Goal: Ask a question

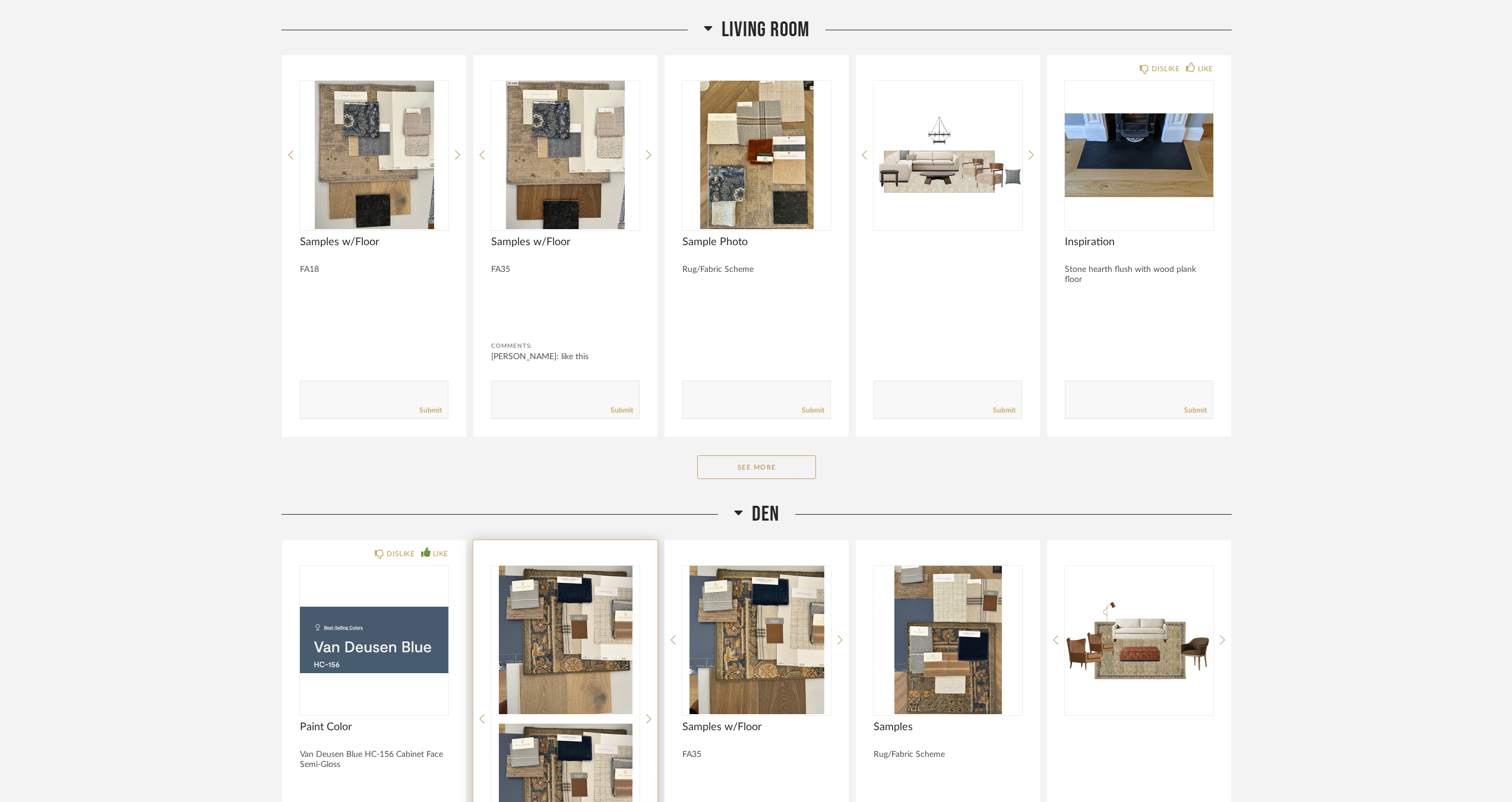
scroll to position [3326, 0]
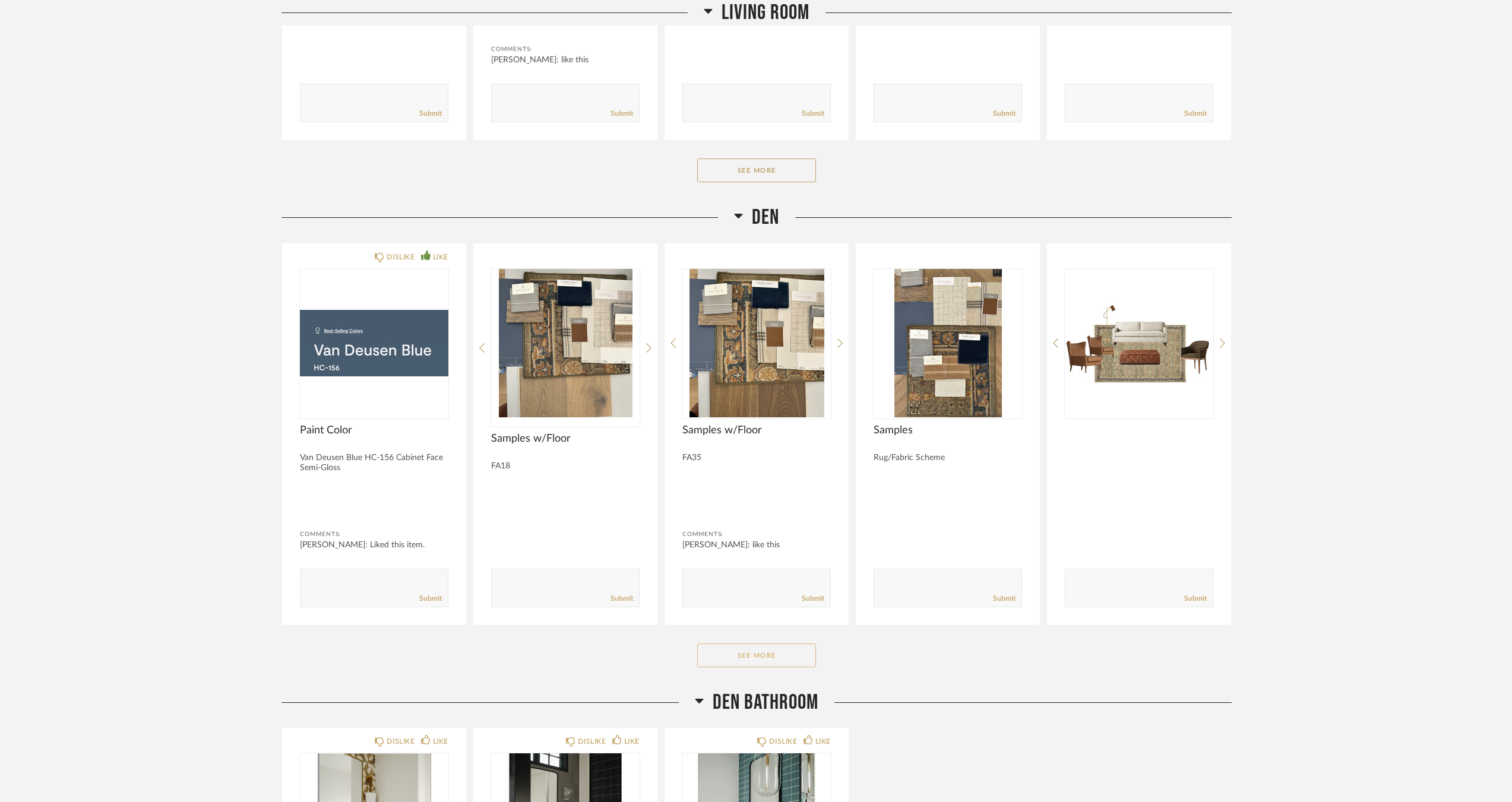
click at [793, 661] on button "See More" at bounding box center [756, 655] width 119 height 24
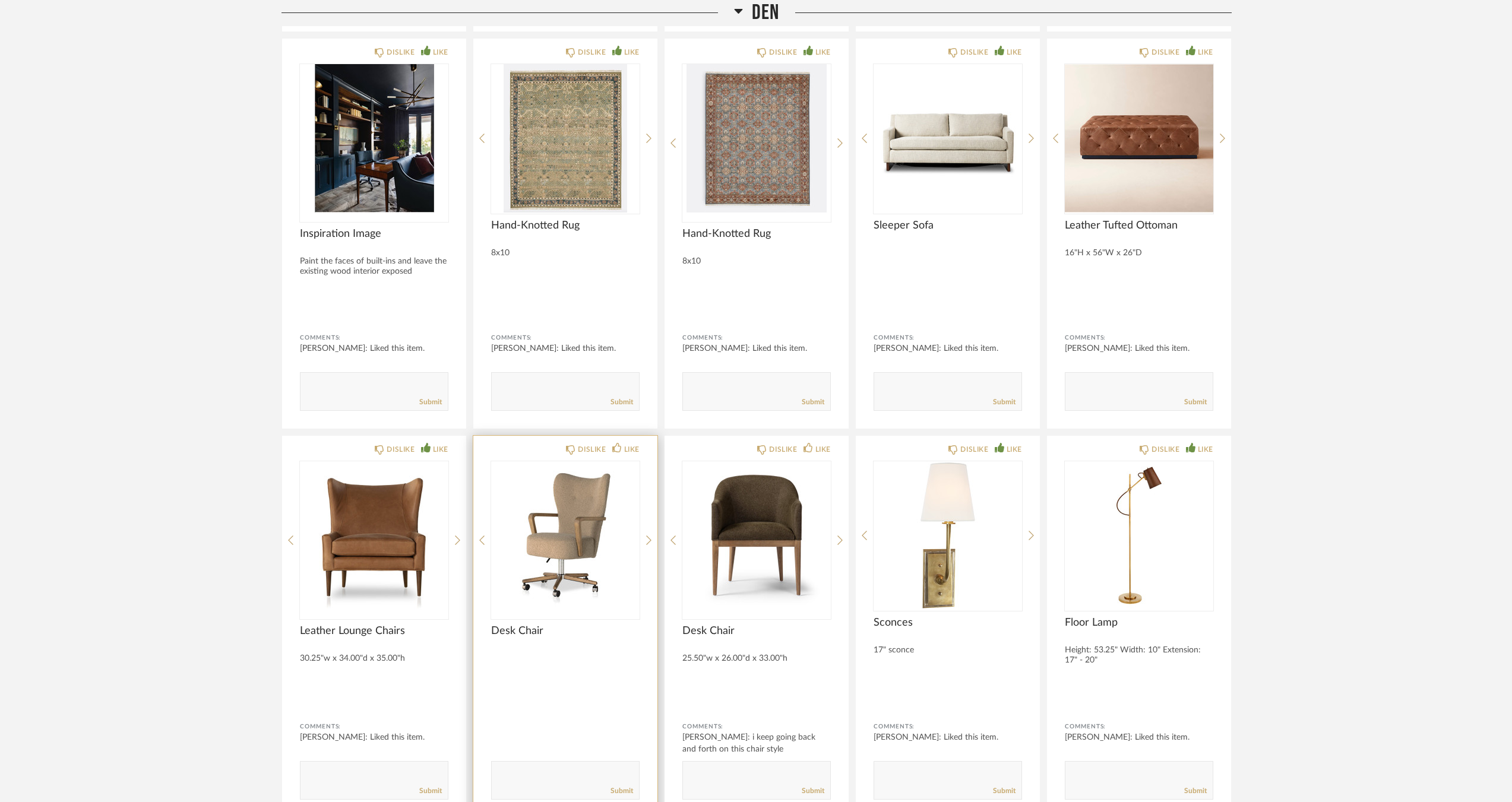
scroll to position [4098, 0]
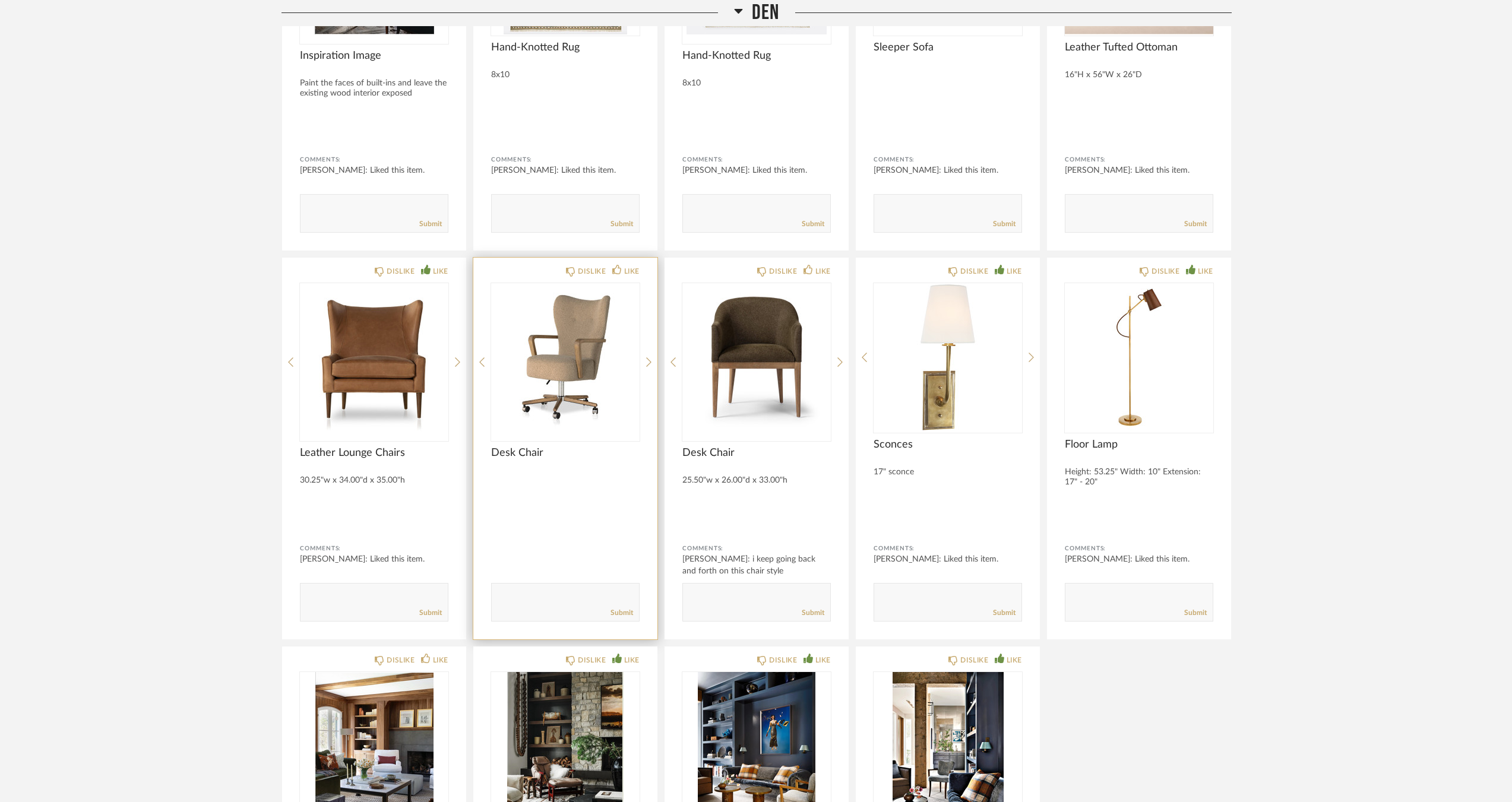
click at [589, 603] on textarea at bounding box center [565, 597] width 147 height 16
type textarea "like this but will there be an actual desk in the room? or are we changing bott…"
click at [621, 608] on link "Submit" at bounding box center [621, 613] width 22 height 10
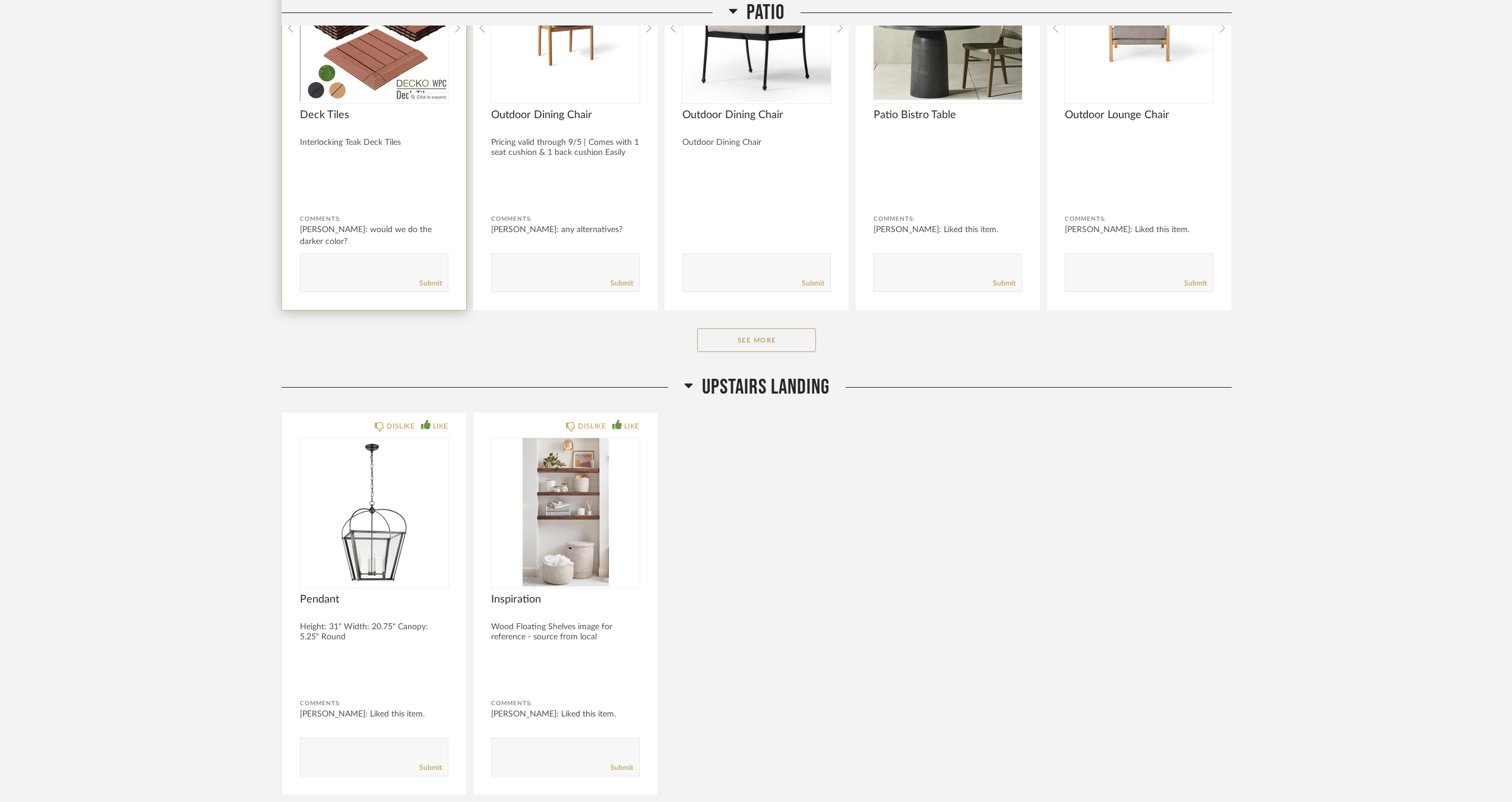
scroll to position [5405, 0]
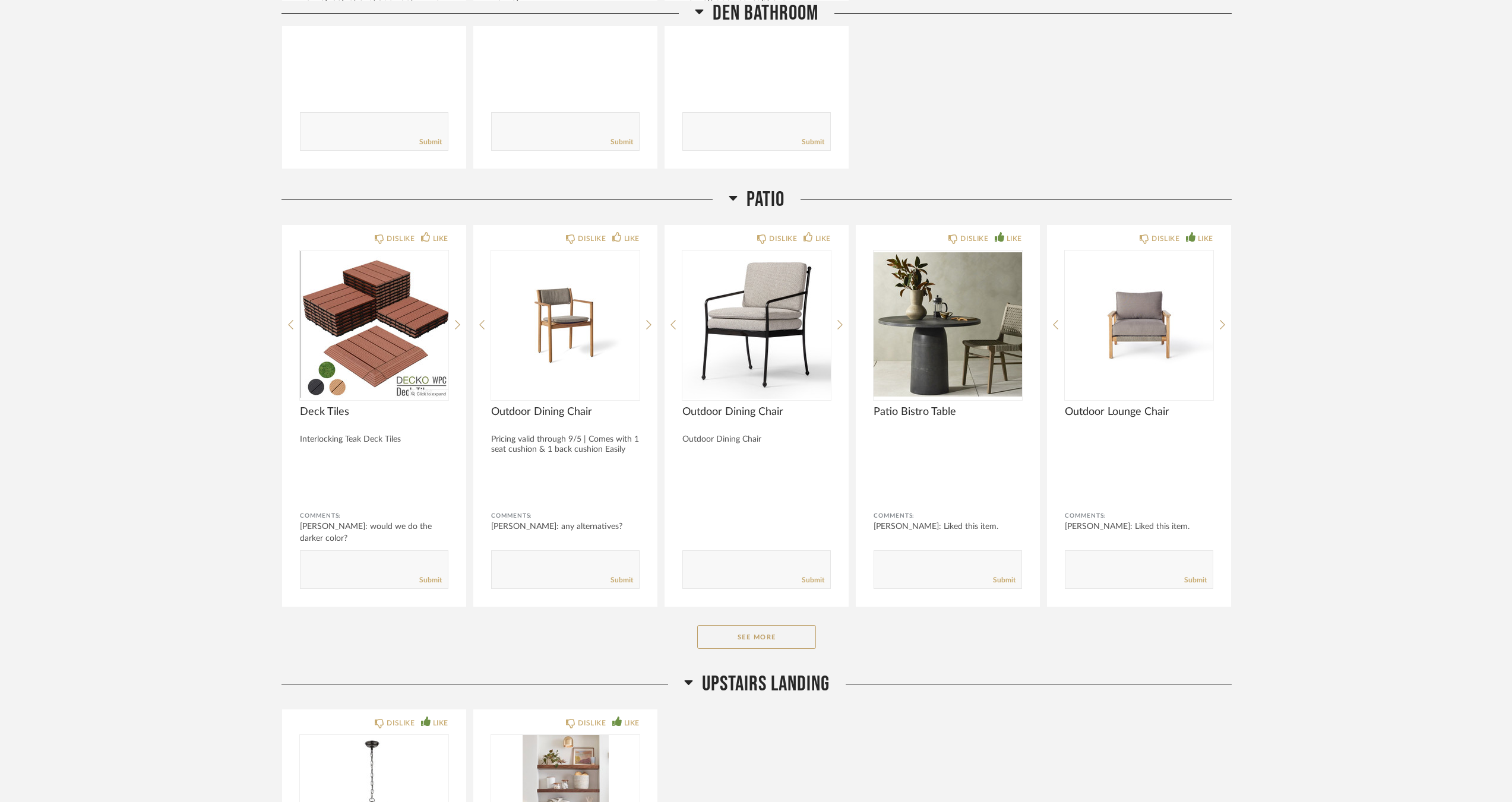
click at [814, 651] on div "Patio DISLIKE LIKE Deck Tiles Interlocking Teak Deck Tiles Comments: [PERSON_NA…" at bounding box center [756, 429] width 950 height 485
click at [810, 648] on button "See More" at bounding box center [756, 637] width 119 height 24
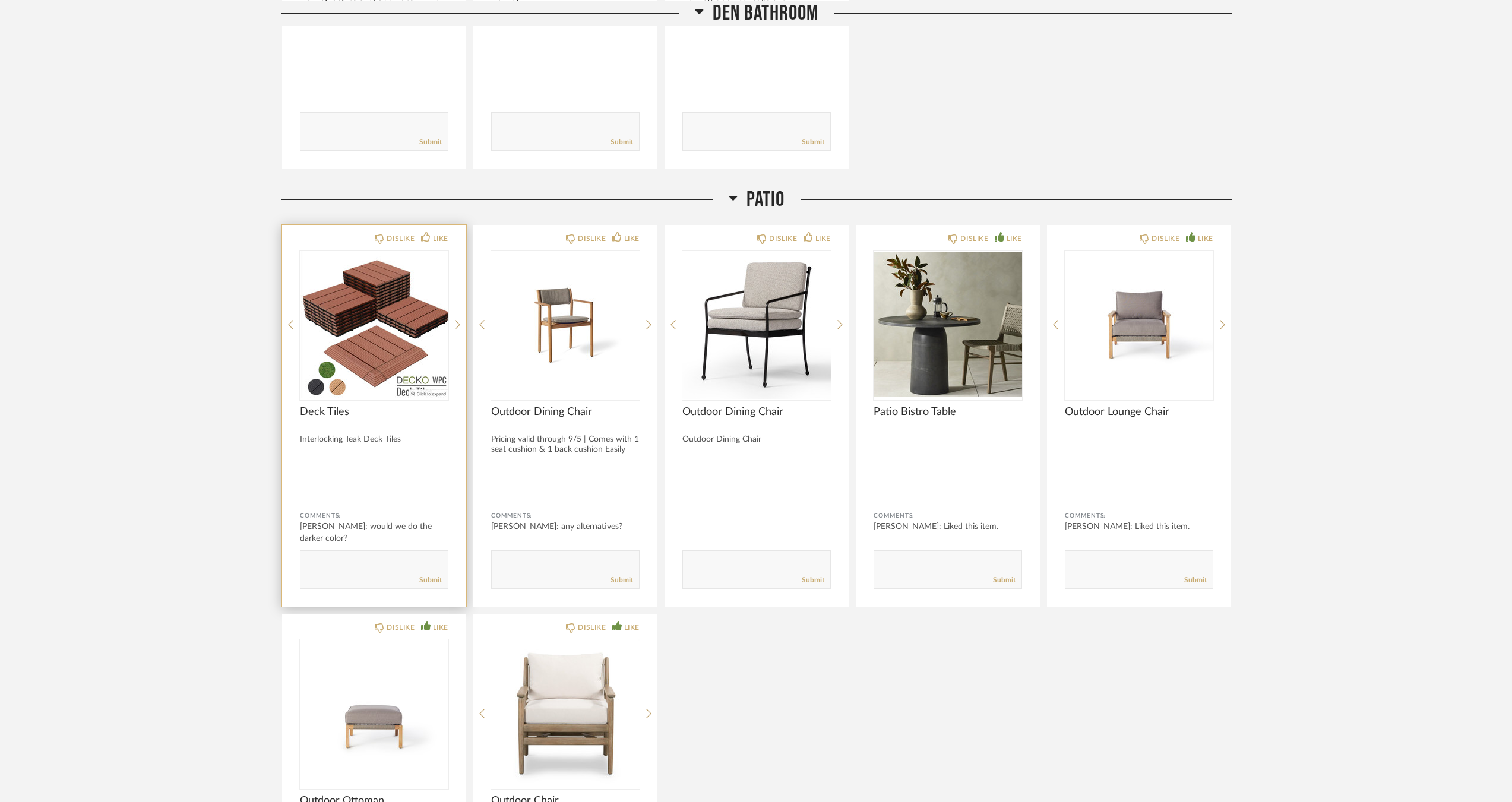
scroll to position [5464, 0]
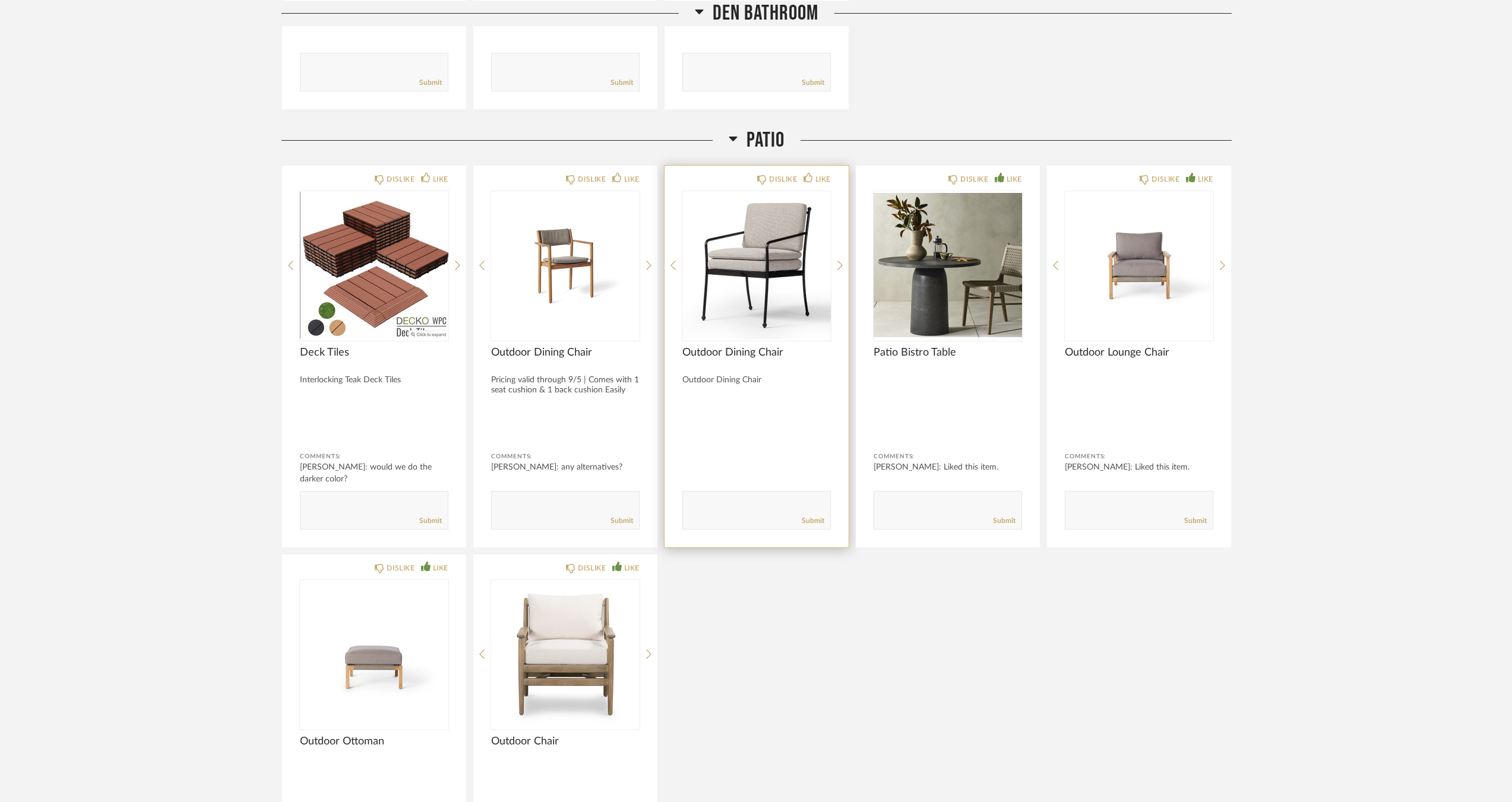
click at [757, 510] on textarea at bounding box center [756, 505] width 147 height 16
type textarea "is there an armless option to go with the bistro table?"
click at [811, 521] on link "Submit" at bounding box center [812, 521] width 22 height 10
click at [851, 702] on div "DISLIKE LIKE Deck Tiles Interlocking Teak Deck Tiles Comments: [PERSON_NAME]: w…" at bounding box center [756, 544] width 950 height 758
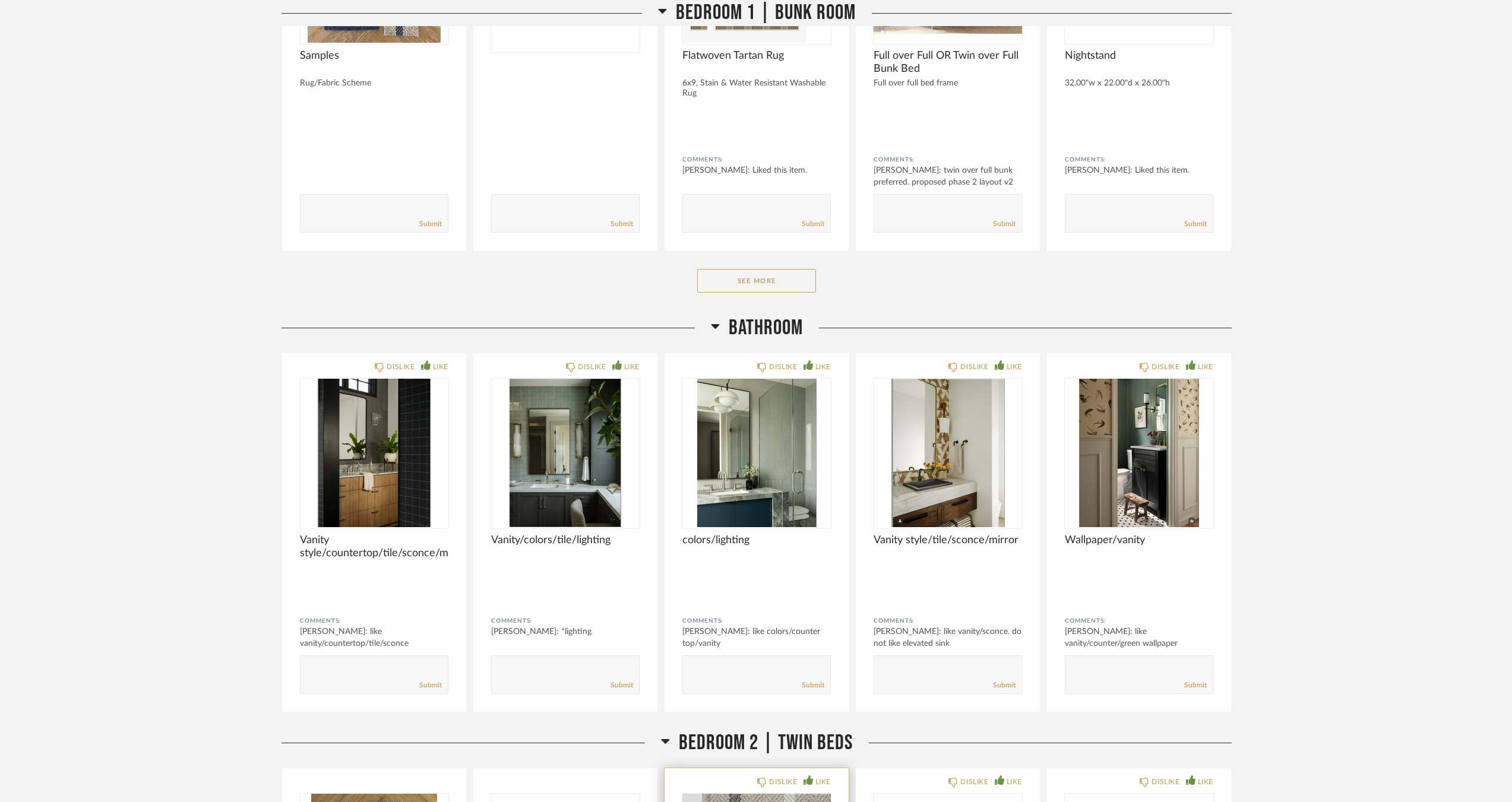
scroll to position [8458, 0]
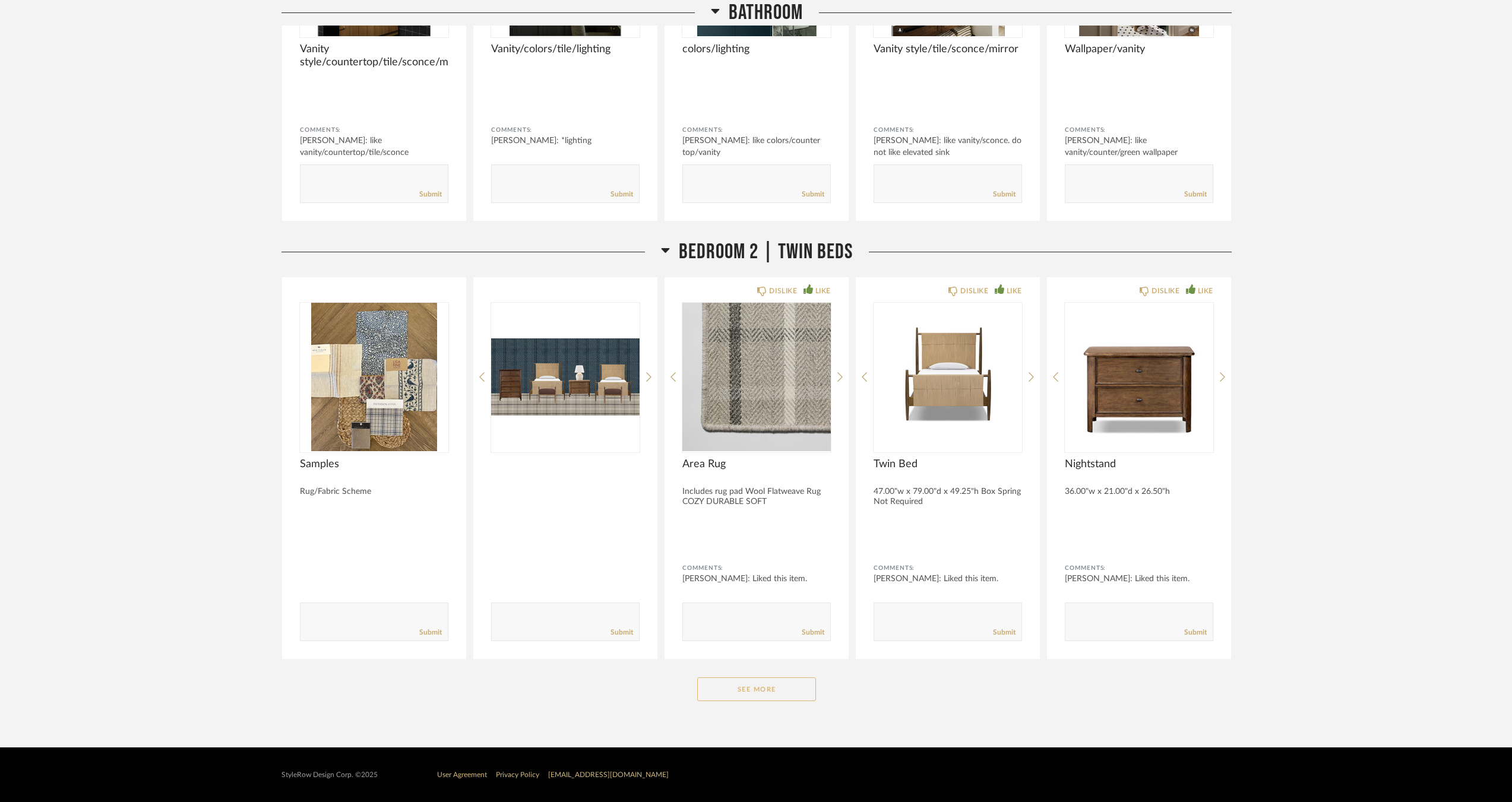
click at [801, 693] on button "See More" at bounding box center [756, 689] width 119 height 24
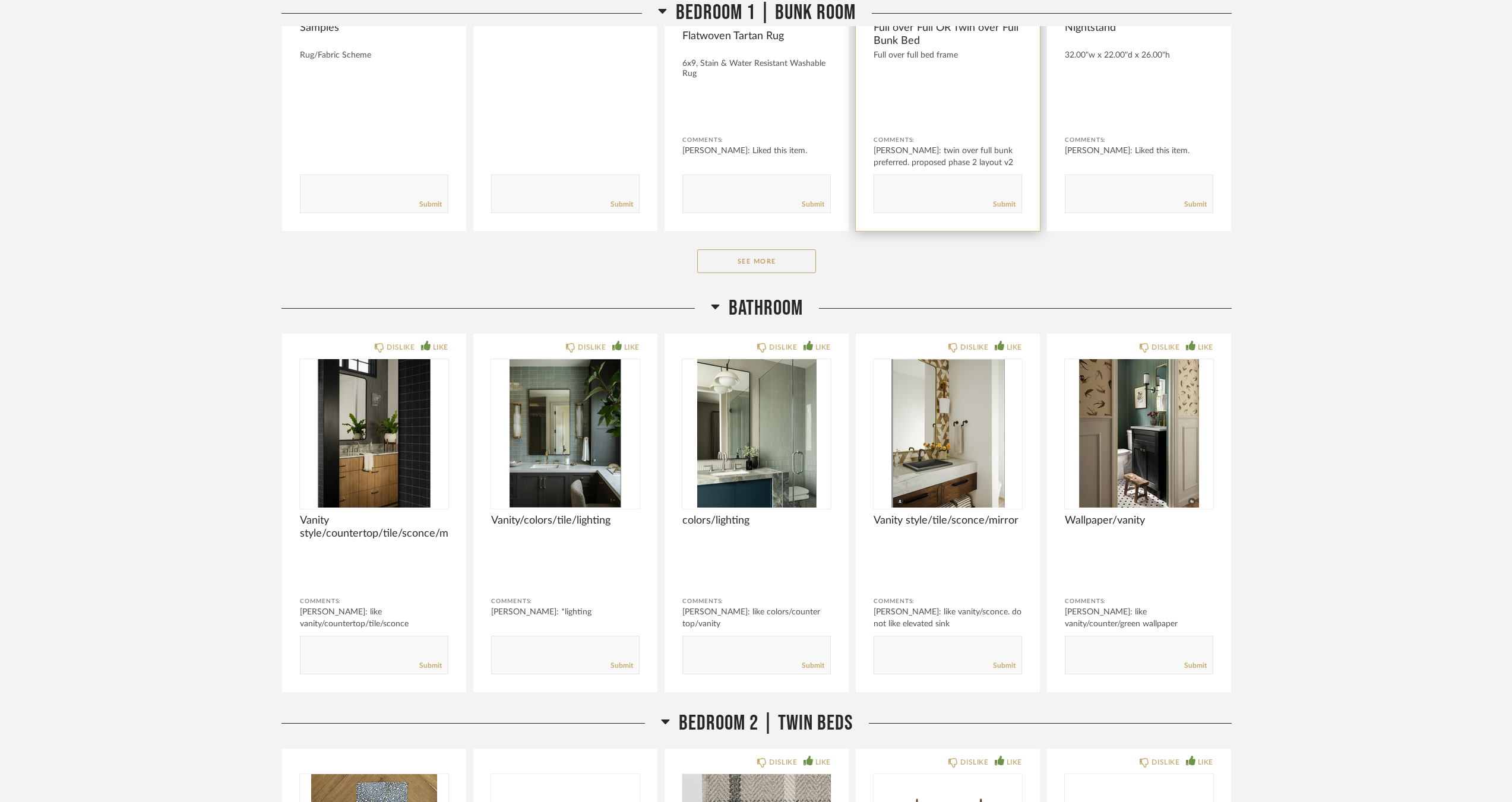
scroll to position [7749, 0]
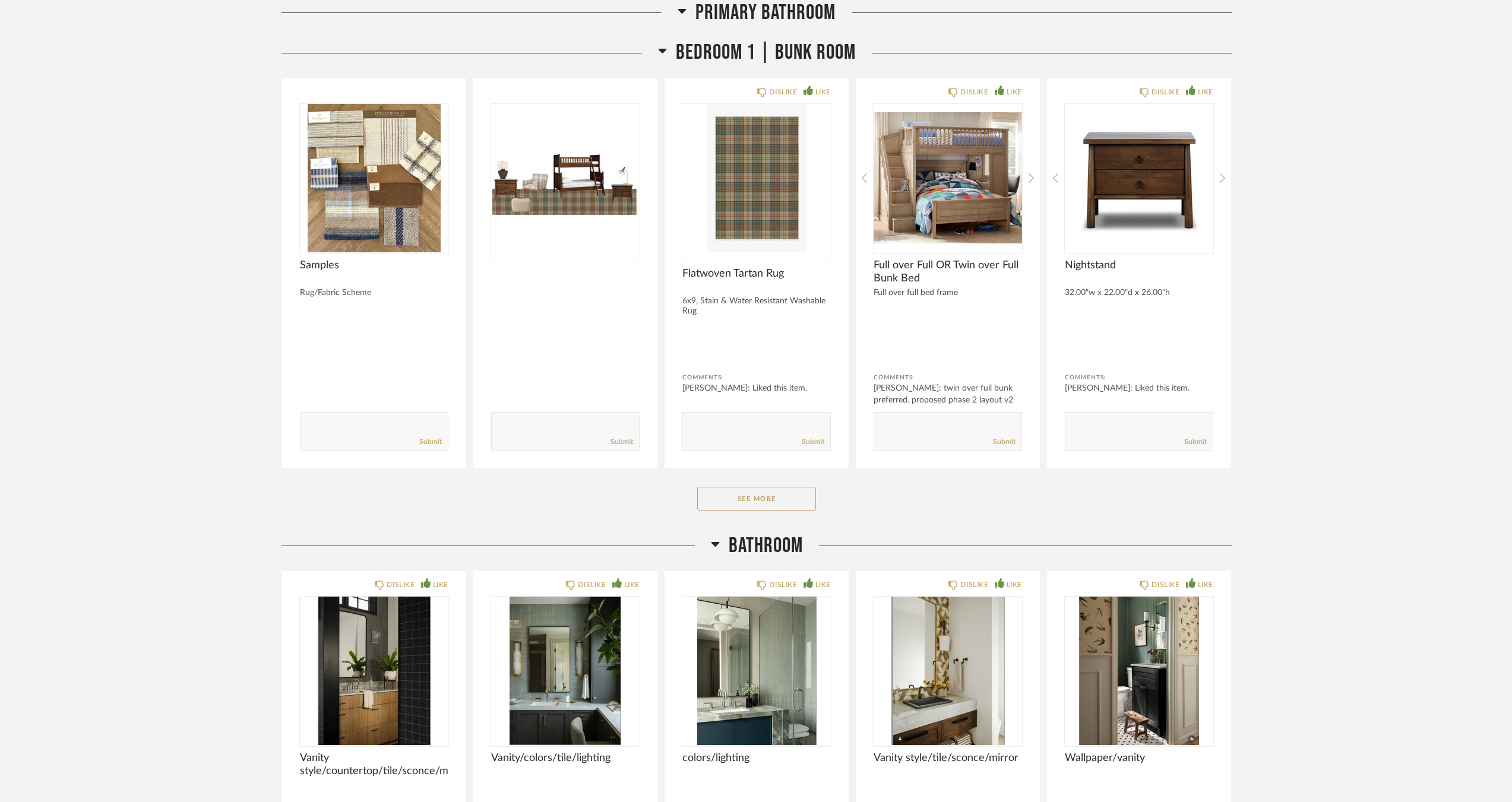
click at [748, 492] on button "See More" at bounding box center [756, 498] width 119 height 24
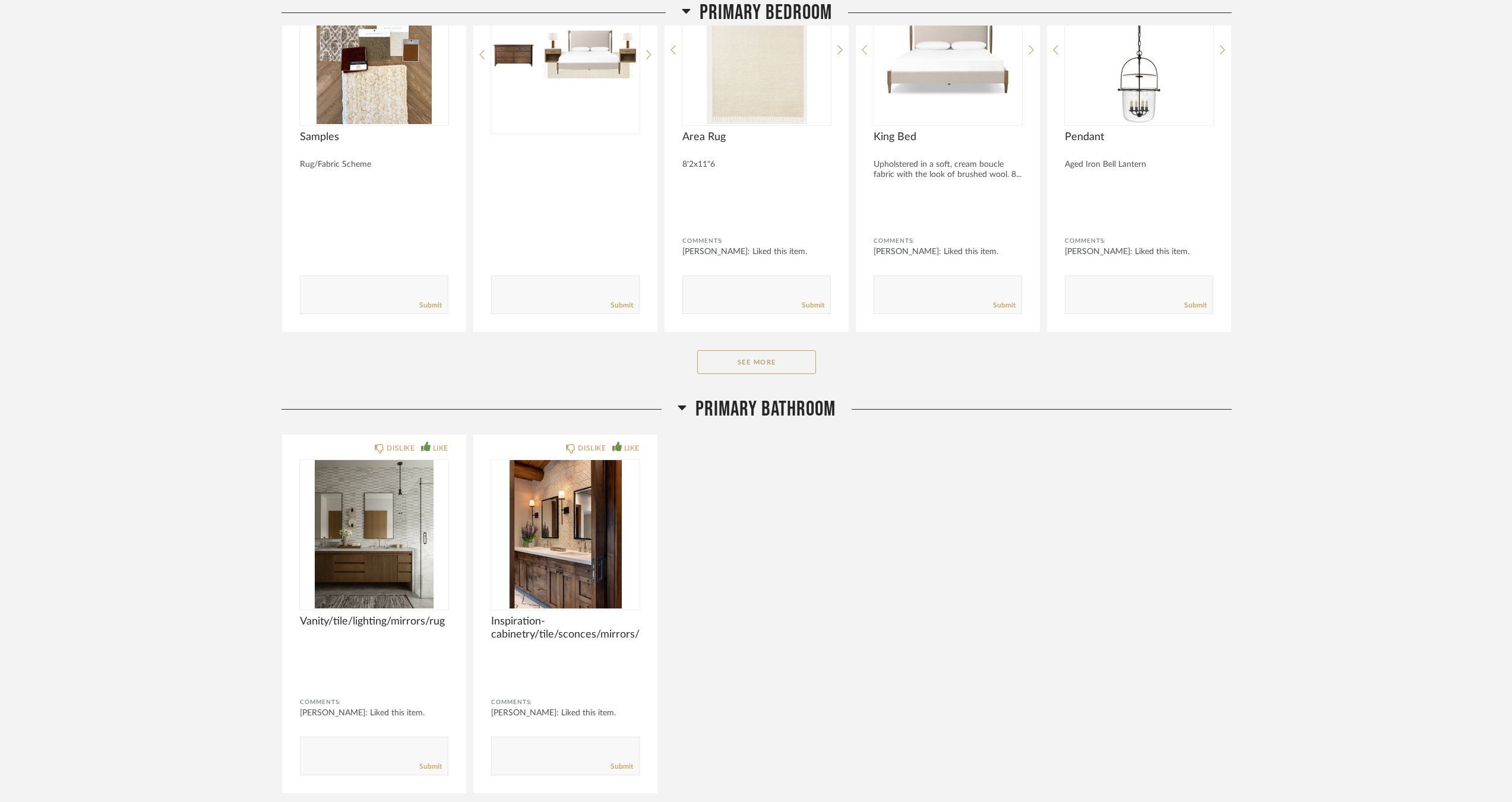
scroll to position [6739, 0]
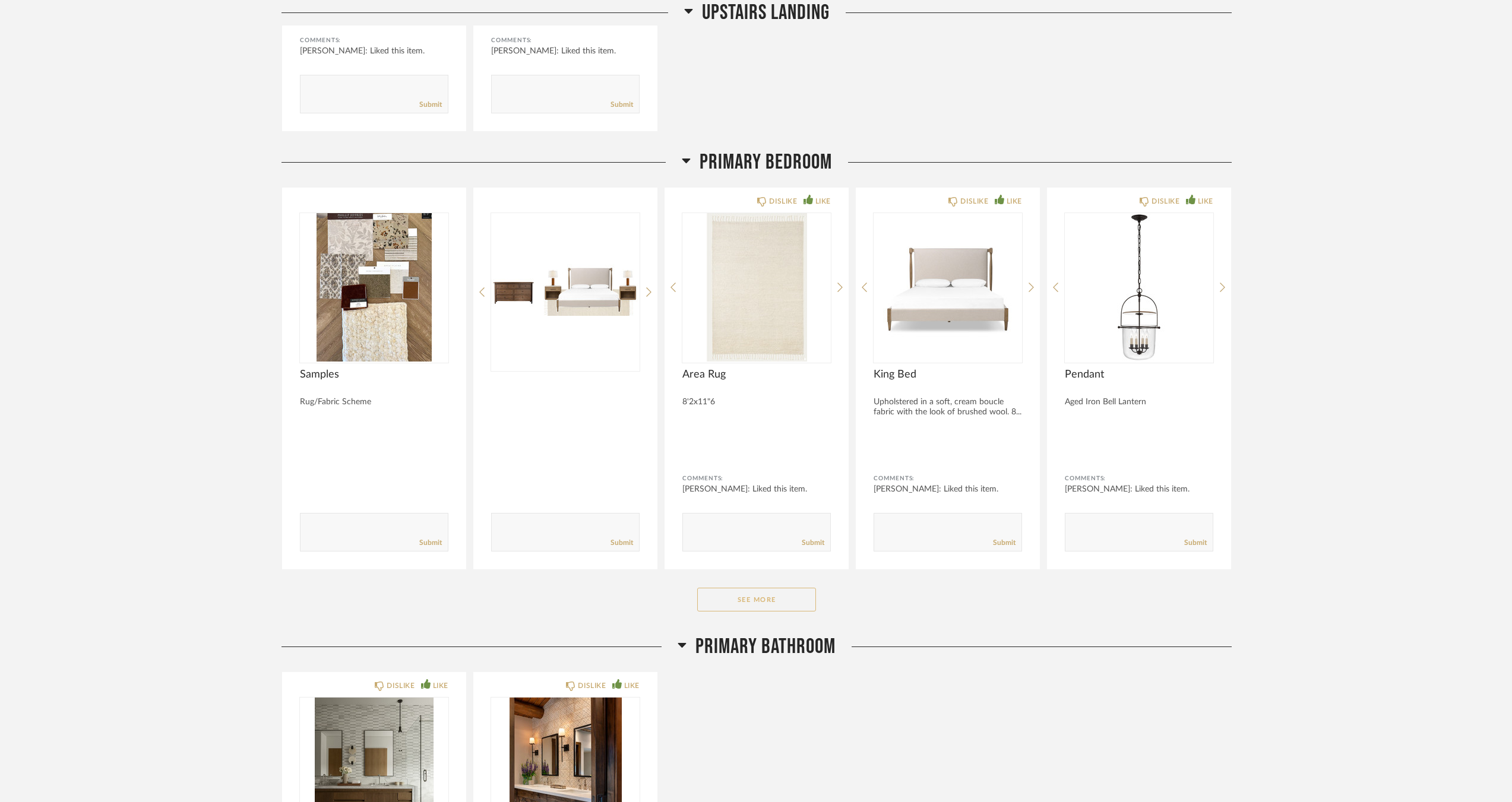
click at [763, 598] on button "See More" at bounding box center [756, 600] width 119 height 24
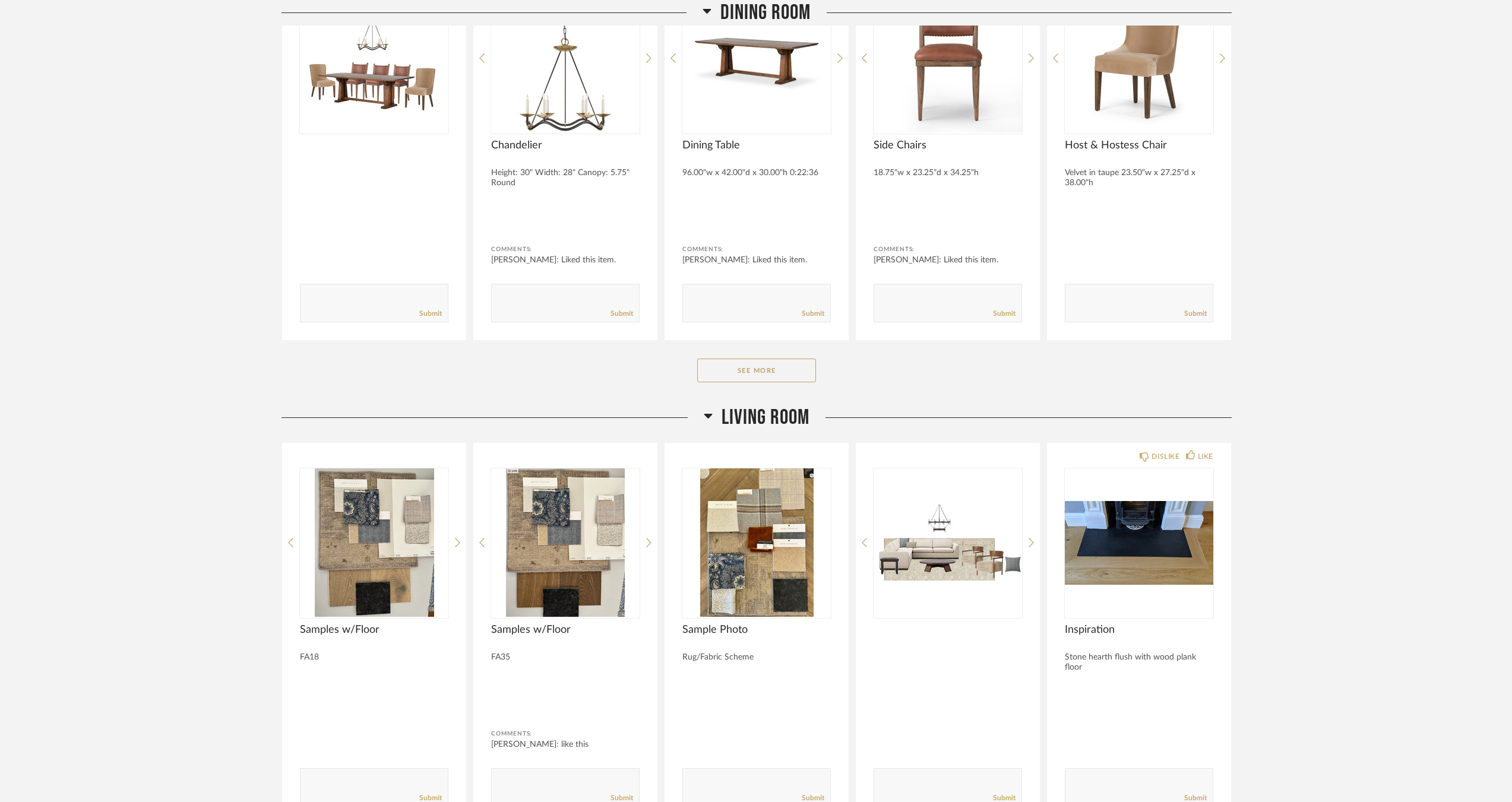
scroll to position [2820, 0]
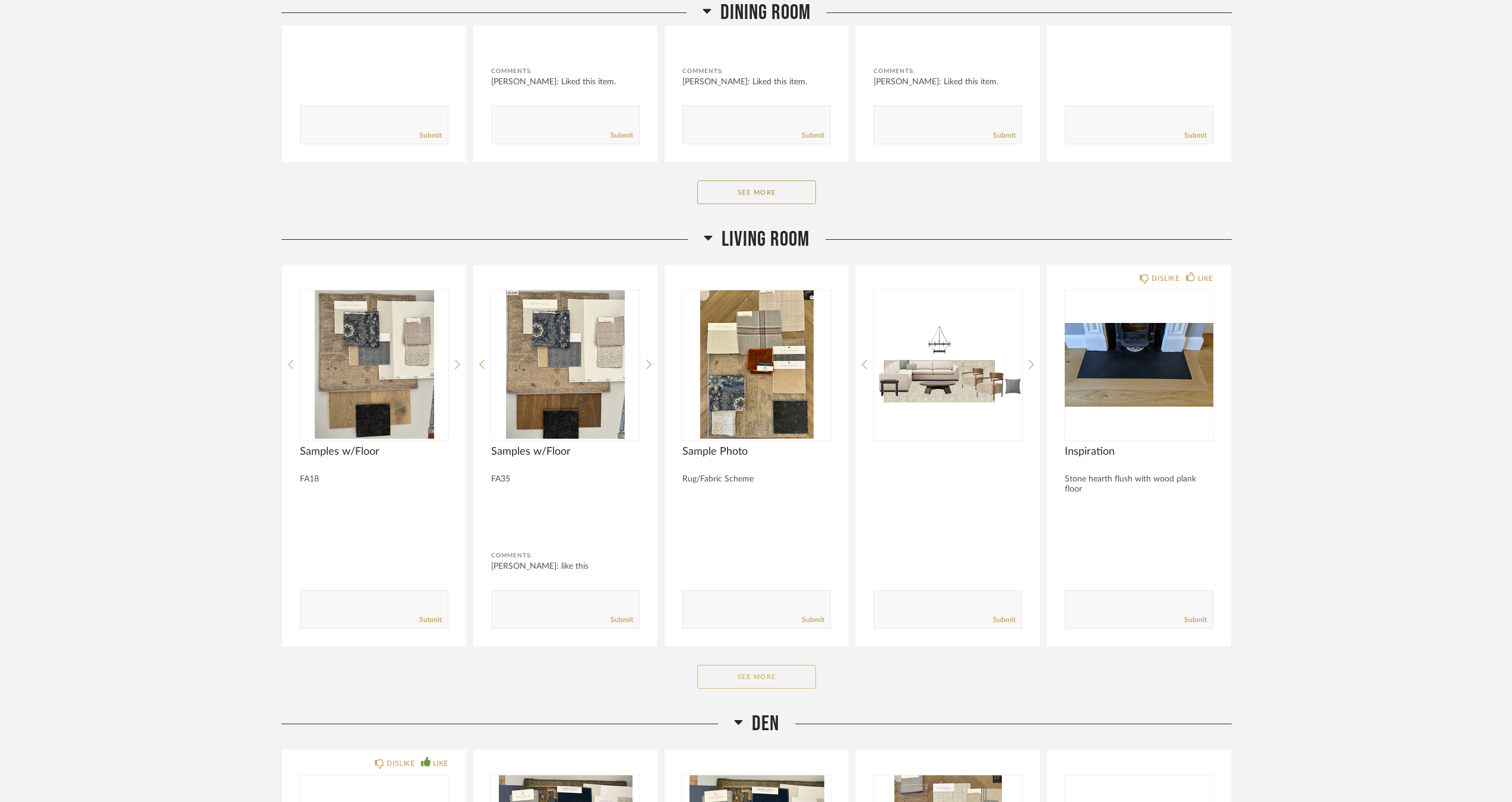
drag, startPoint x: 809, startPoint y: 664, endPoint x: 794, endPoint y: 669, distance: 15.8
click at [796, 669] on div "Living Room Samples w/Floor FA18 Comments: Submit Samples w/Floor FA35 Comments…" at bounding box center [756, 468] width 950 height 485
click at [794, 669] on button "See More" at bounding box center [756, 677] width 119 height 24
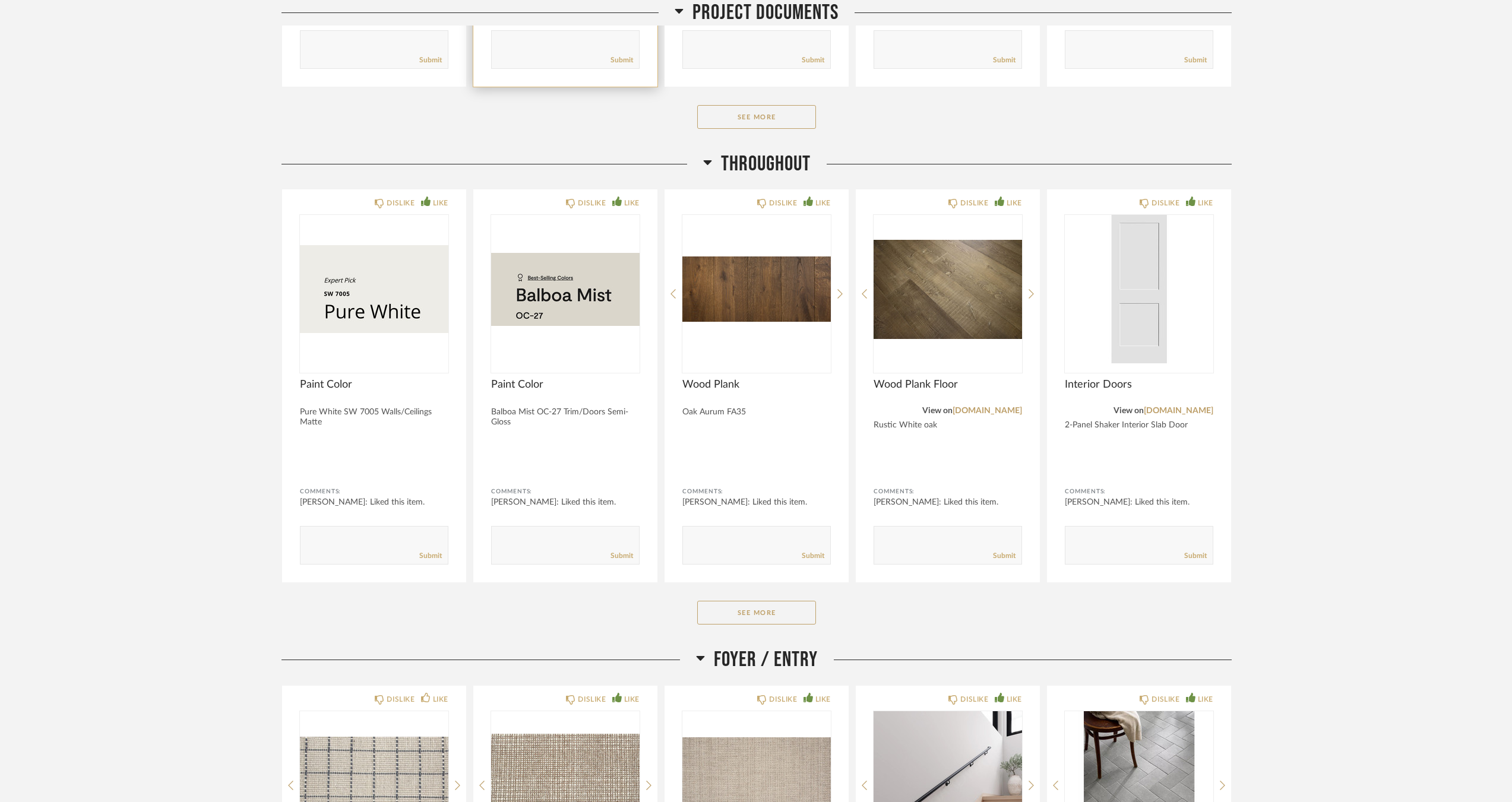
scroll to position [88, 0]
